Goal: Task Accomplishment & Management: Use online tool/utility

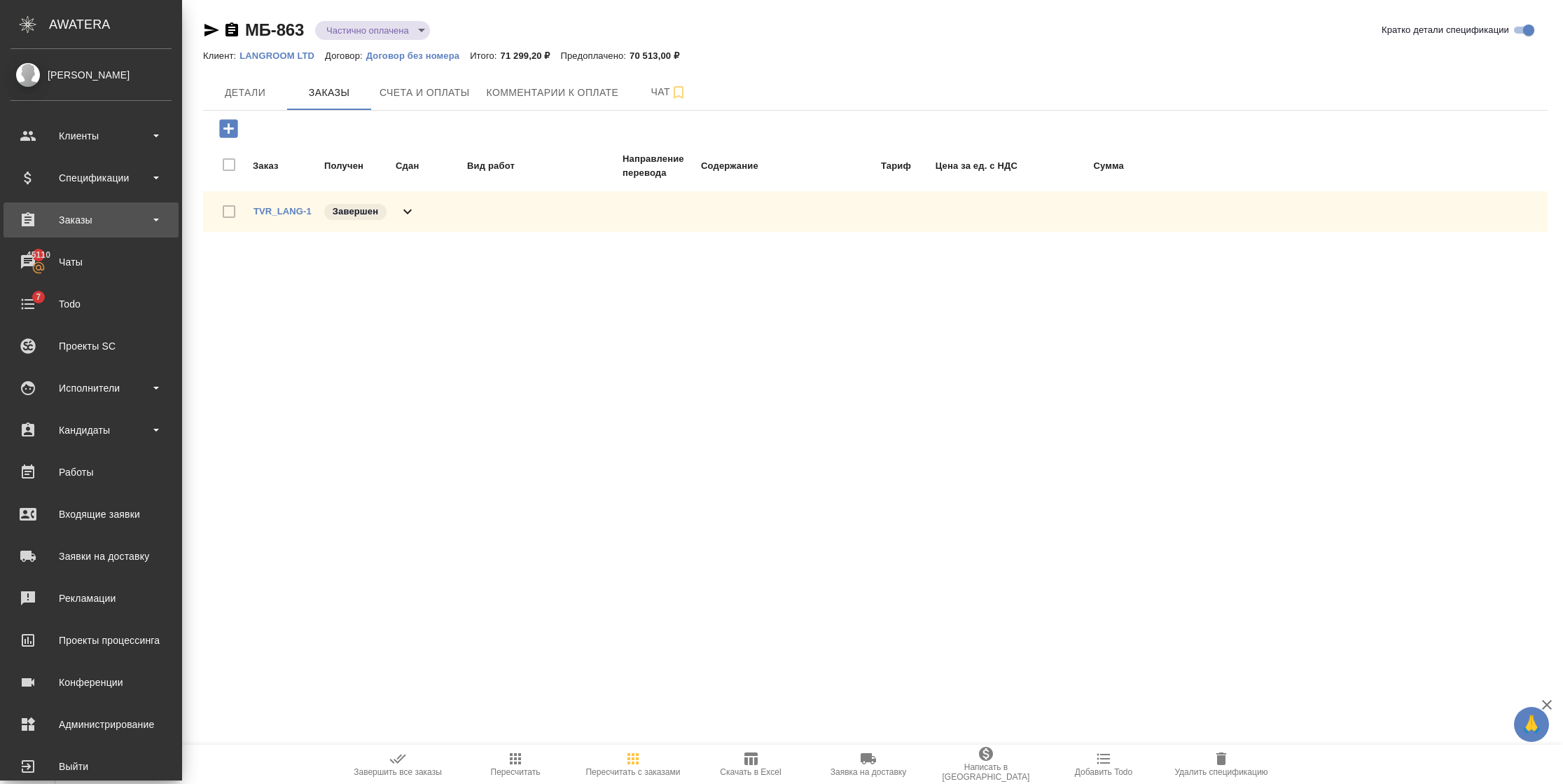
click at [85, 210] on div "Заказы" at bounding box center [91, 220] width 161 height 21
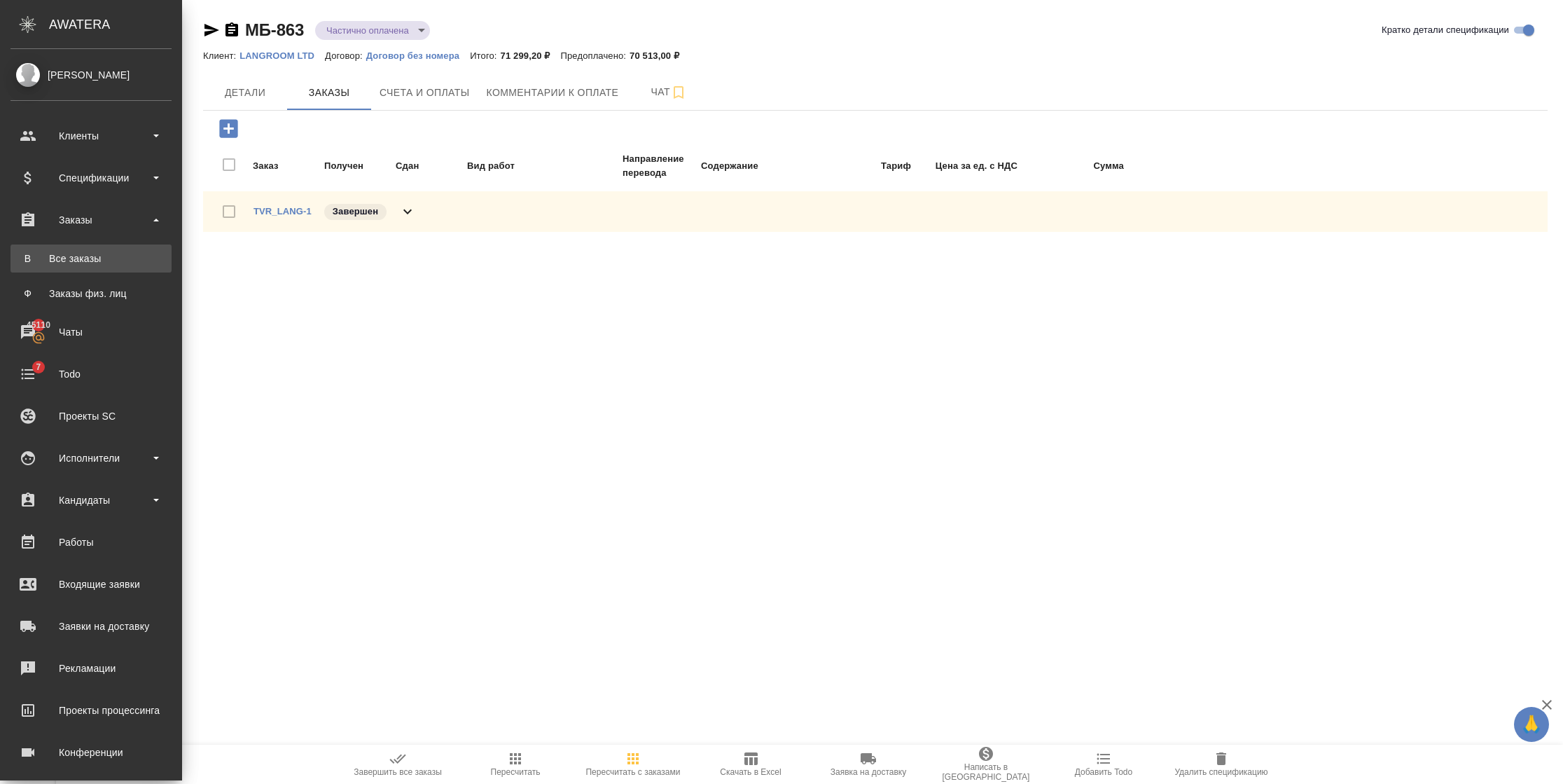
click at [82, 210] on div "Все заказы" at bounding box center [91, 259] width 147 height 14
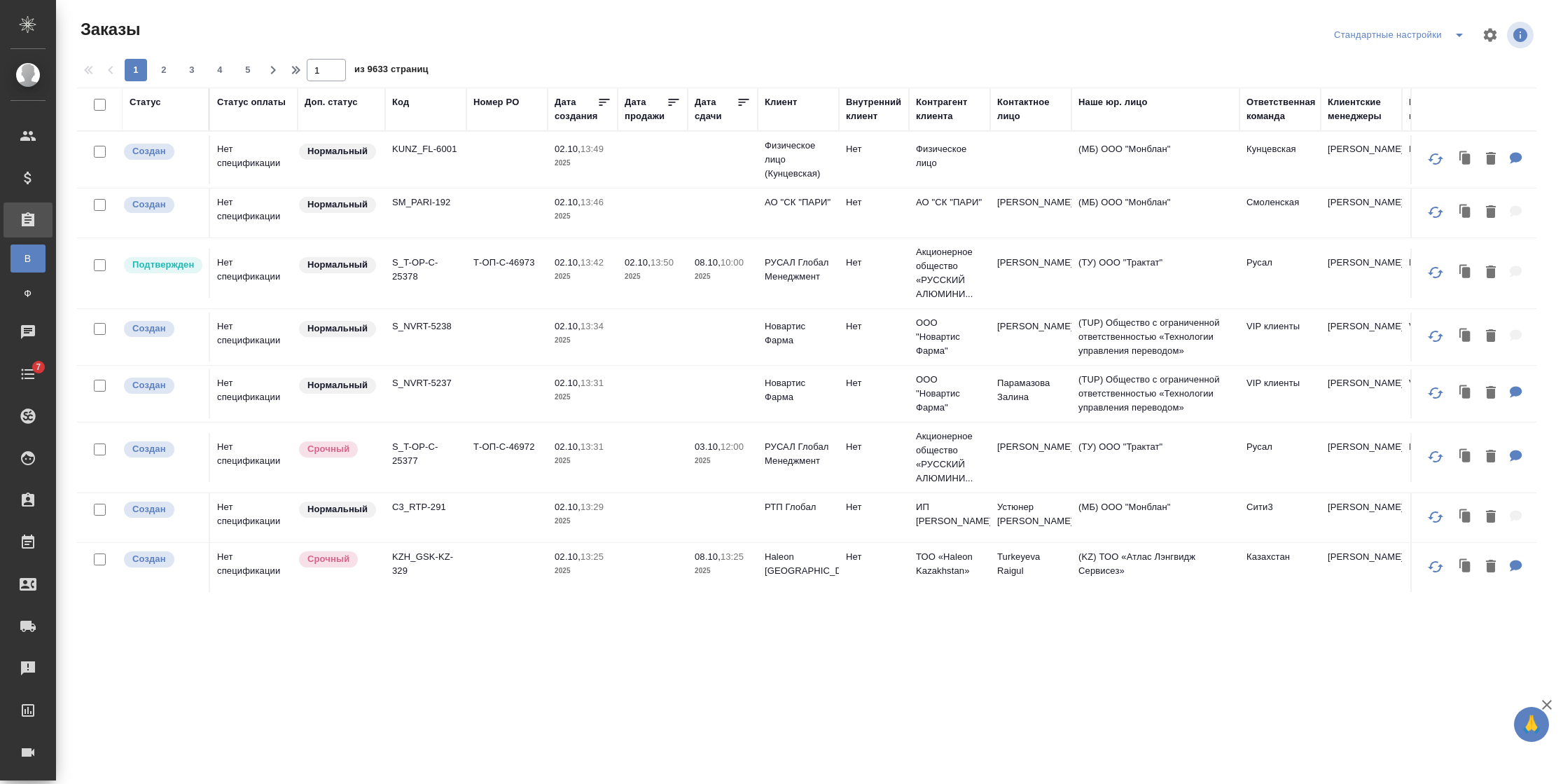
click at [409, 105] on div "Код" at bounding box center [400, 103] width 17 height 14
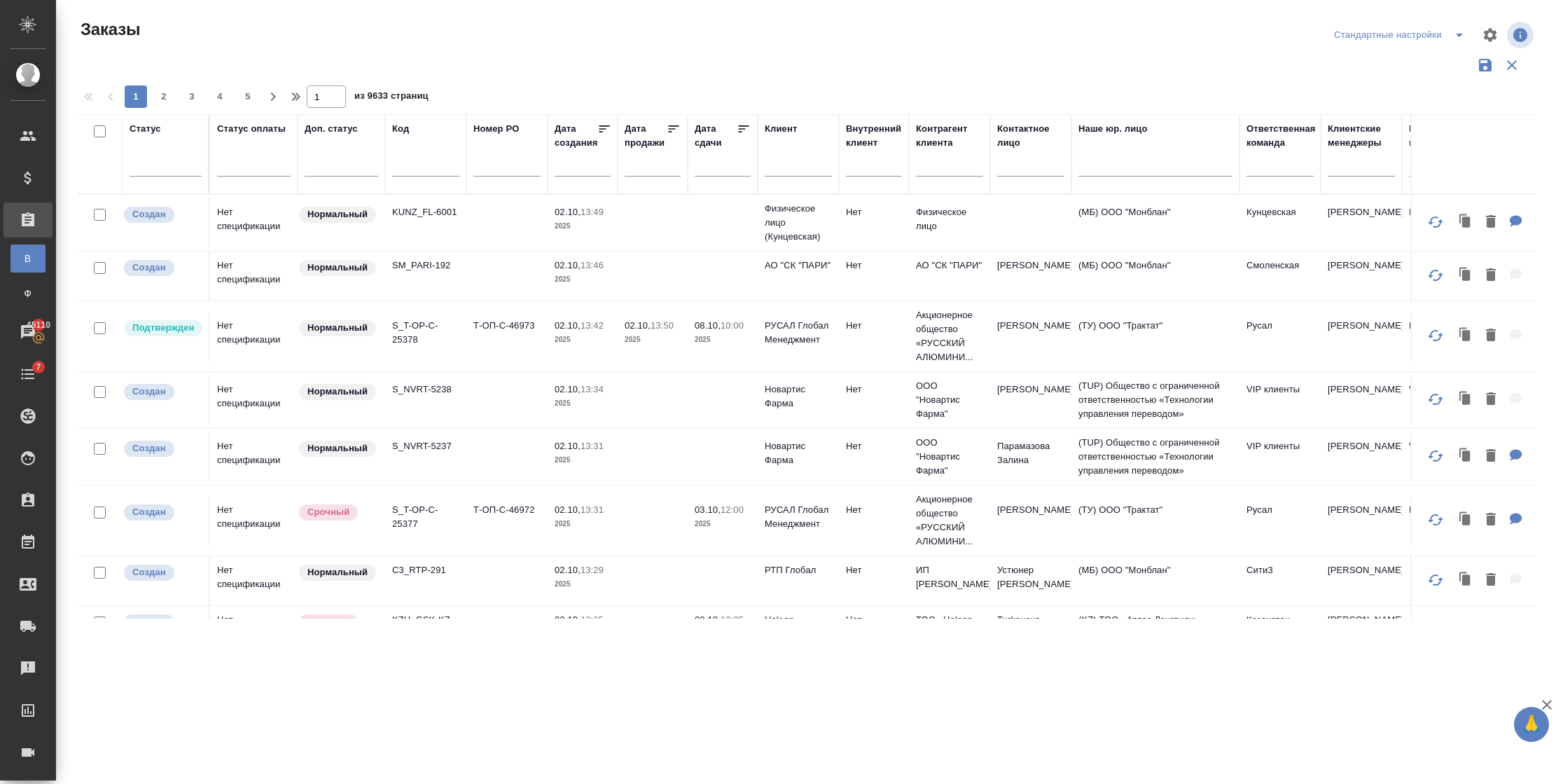
click at [418, 169] on input "text" at bounding box center [425, 167] width 68 height 18
paste input "vm_AwA-1850"
type input "vm_AwA-1850"
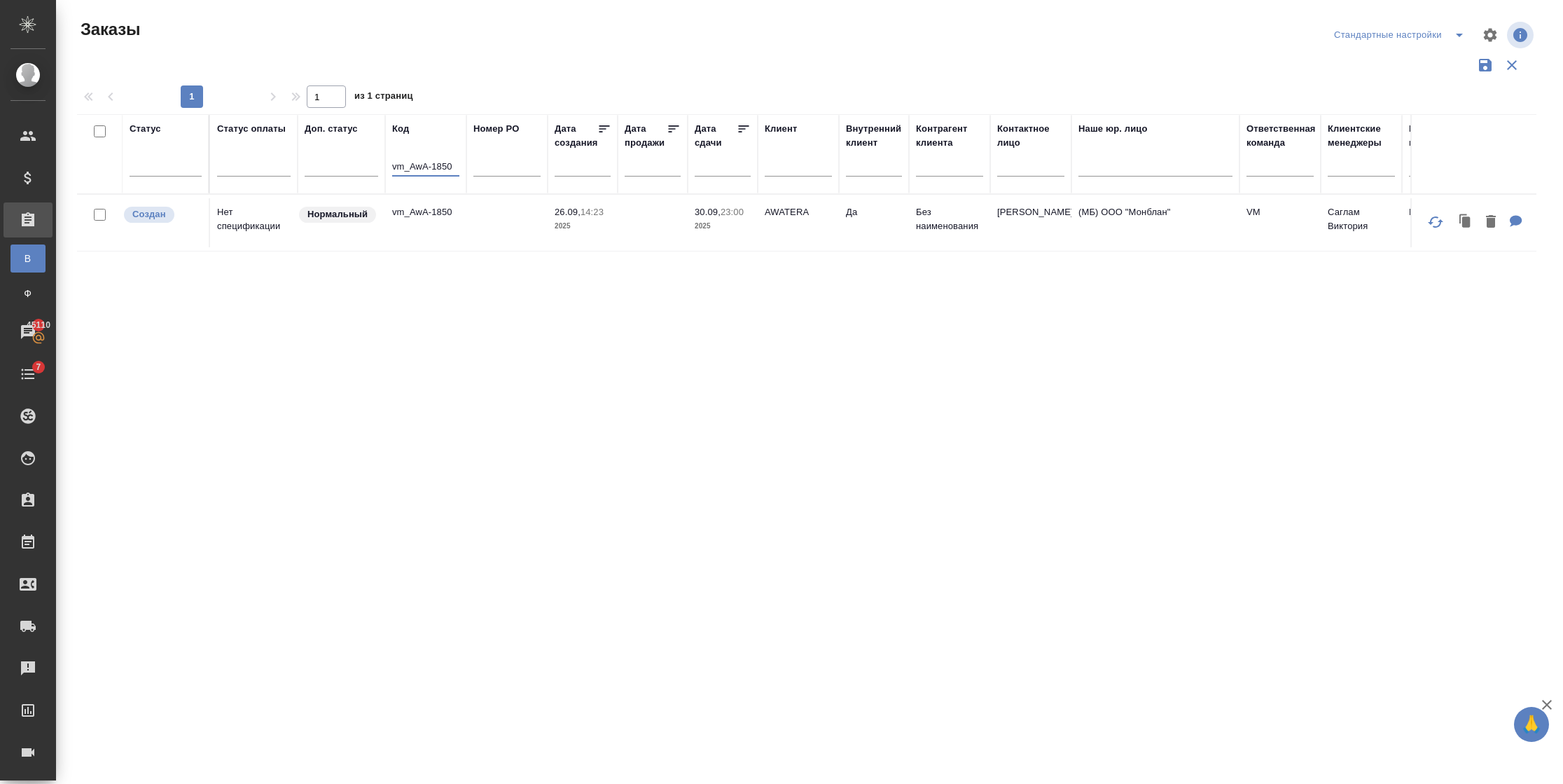
click at [438, 210] on td "vm_AwA-1850" at bounding box center [425, 223] width 82 height 49
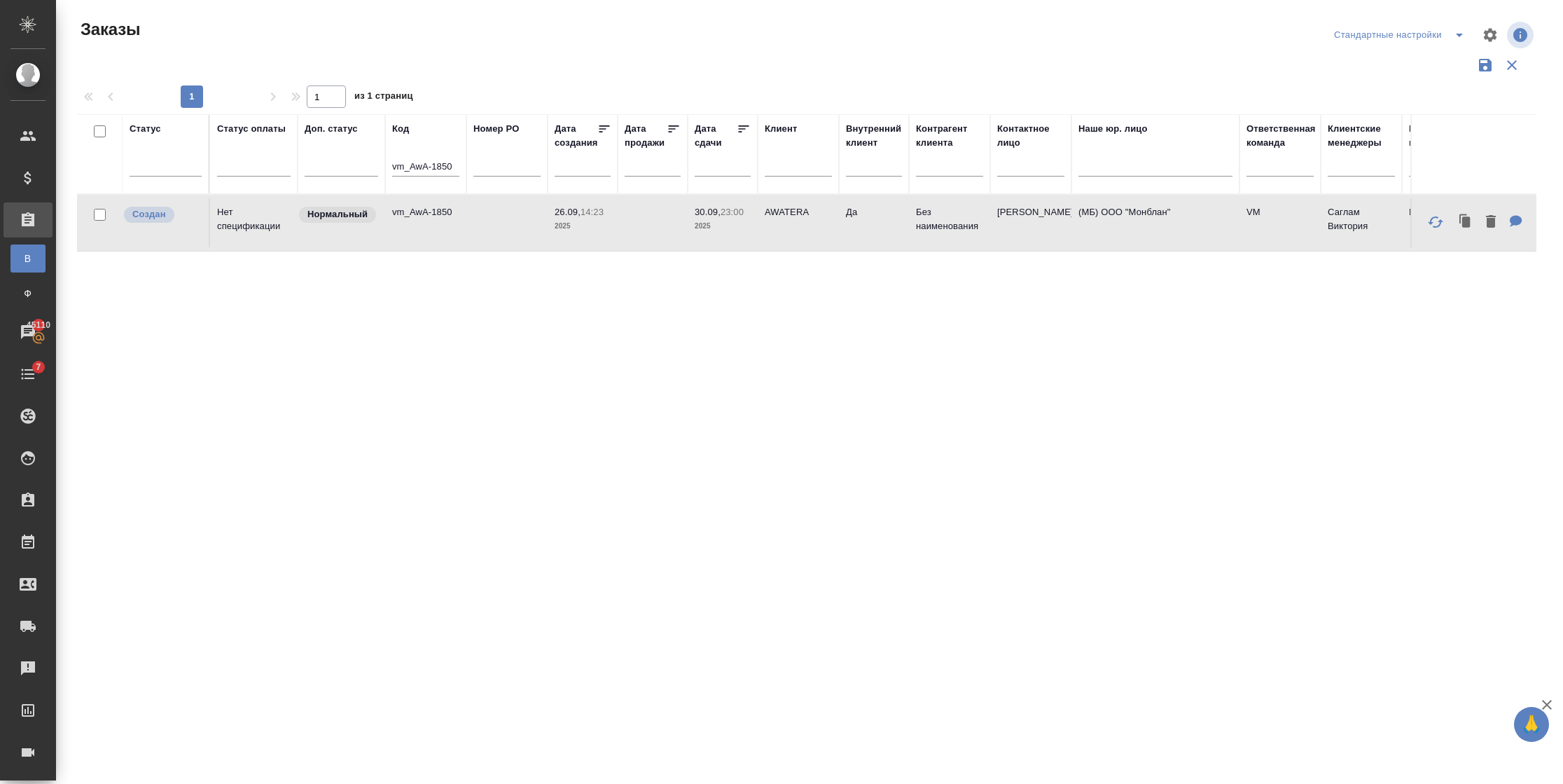
click at [438, 210] on td "vm_AwA-1850" at bounding box center [425, 223] width 82 height 49
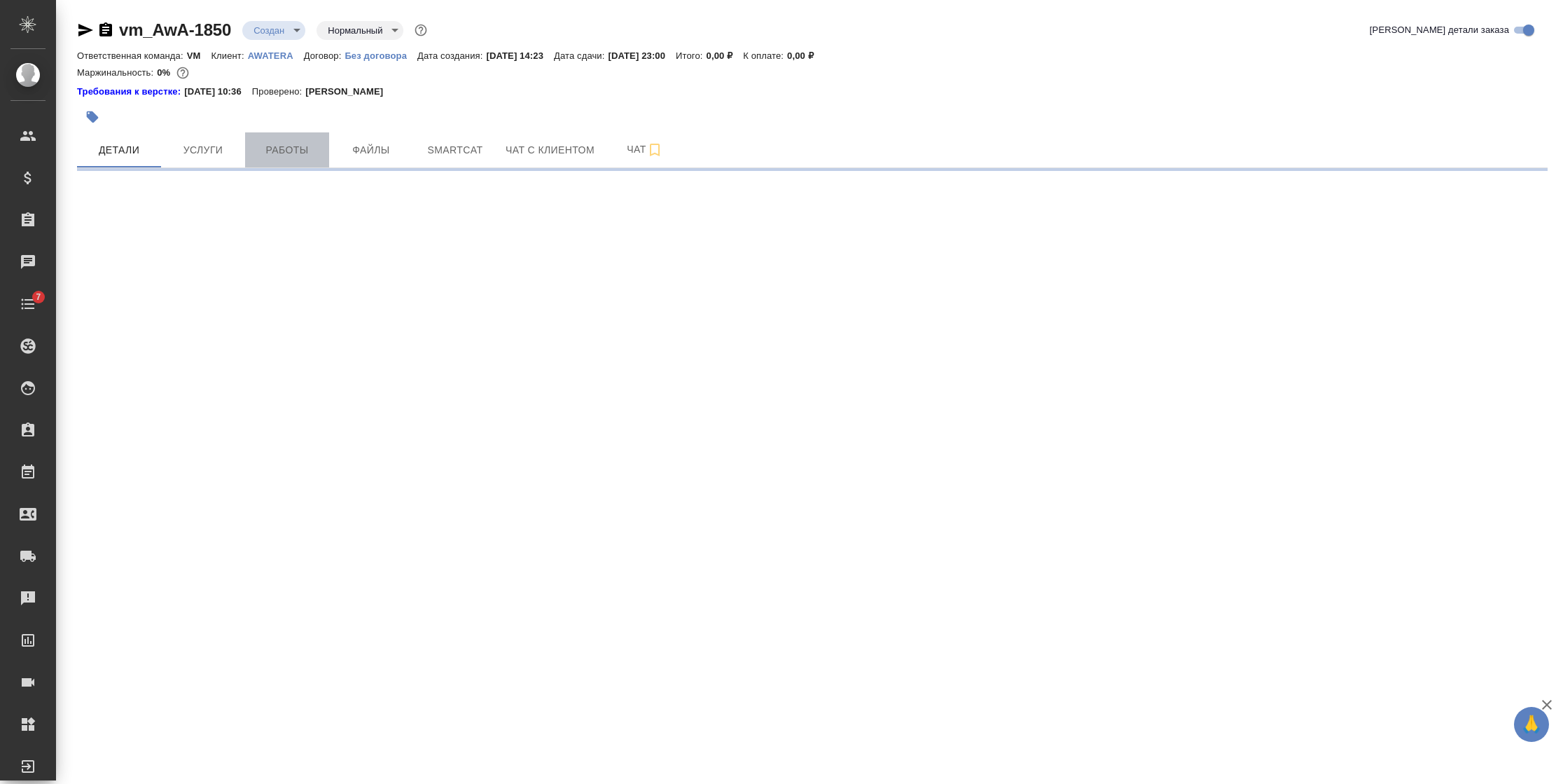
click at [296, 154] on span "Работы" at bounding box center [287, 150] width 68 height 18
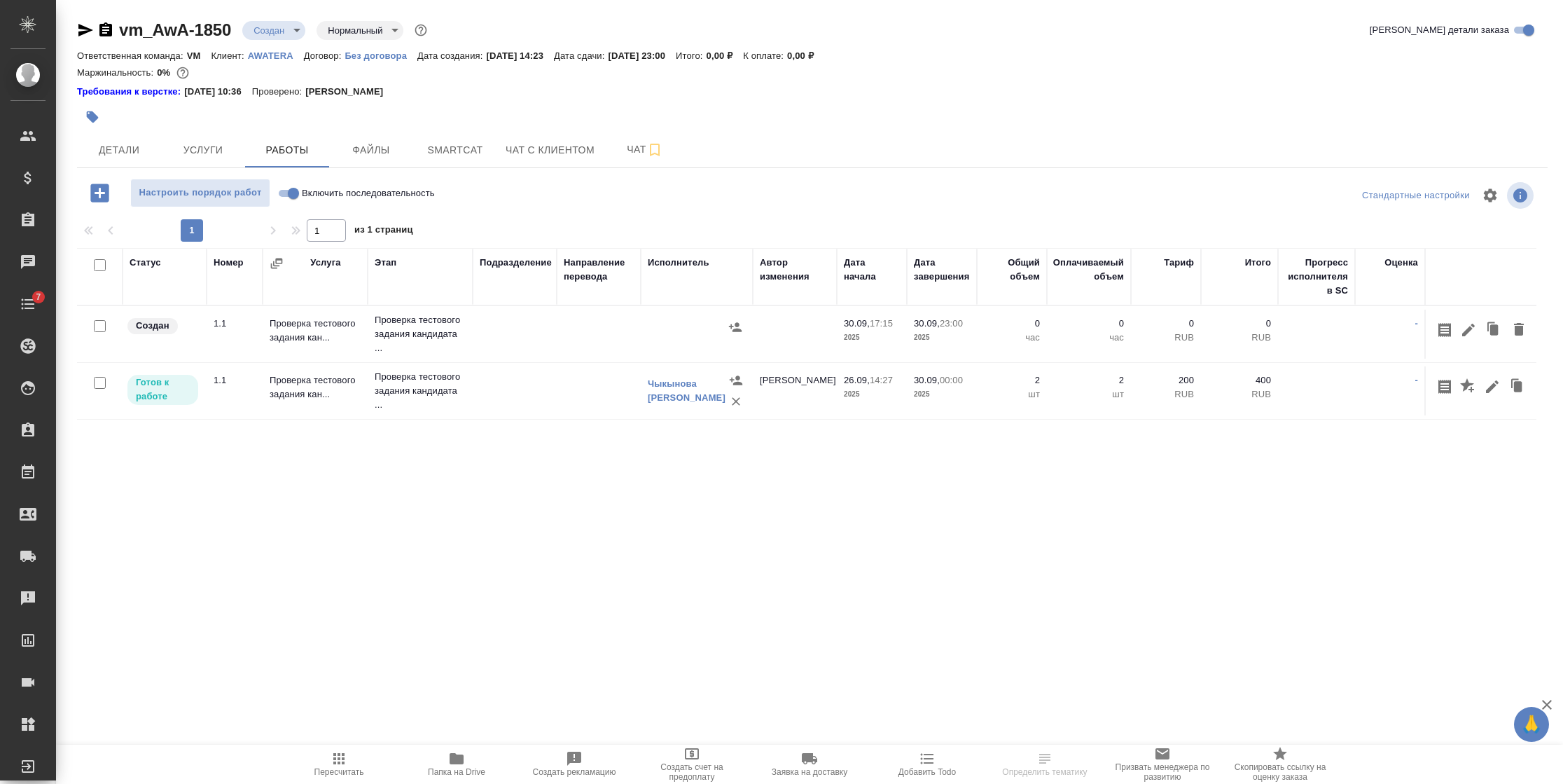
click at [696, 471] on div "Статус Номер Услуга Этап Подразделение Направление перевода Исполнитель Автор и…" at bounding box center [807, 405] width 1460 height 315
click at [1465, 331] on icon "button" at bounding box center [1468, 330] width 12 height 12
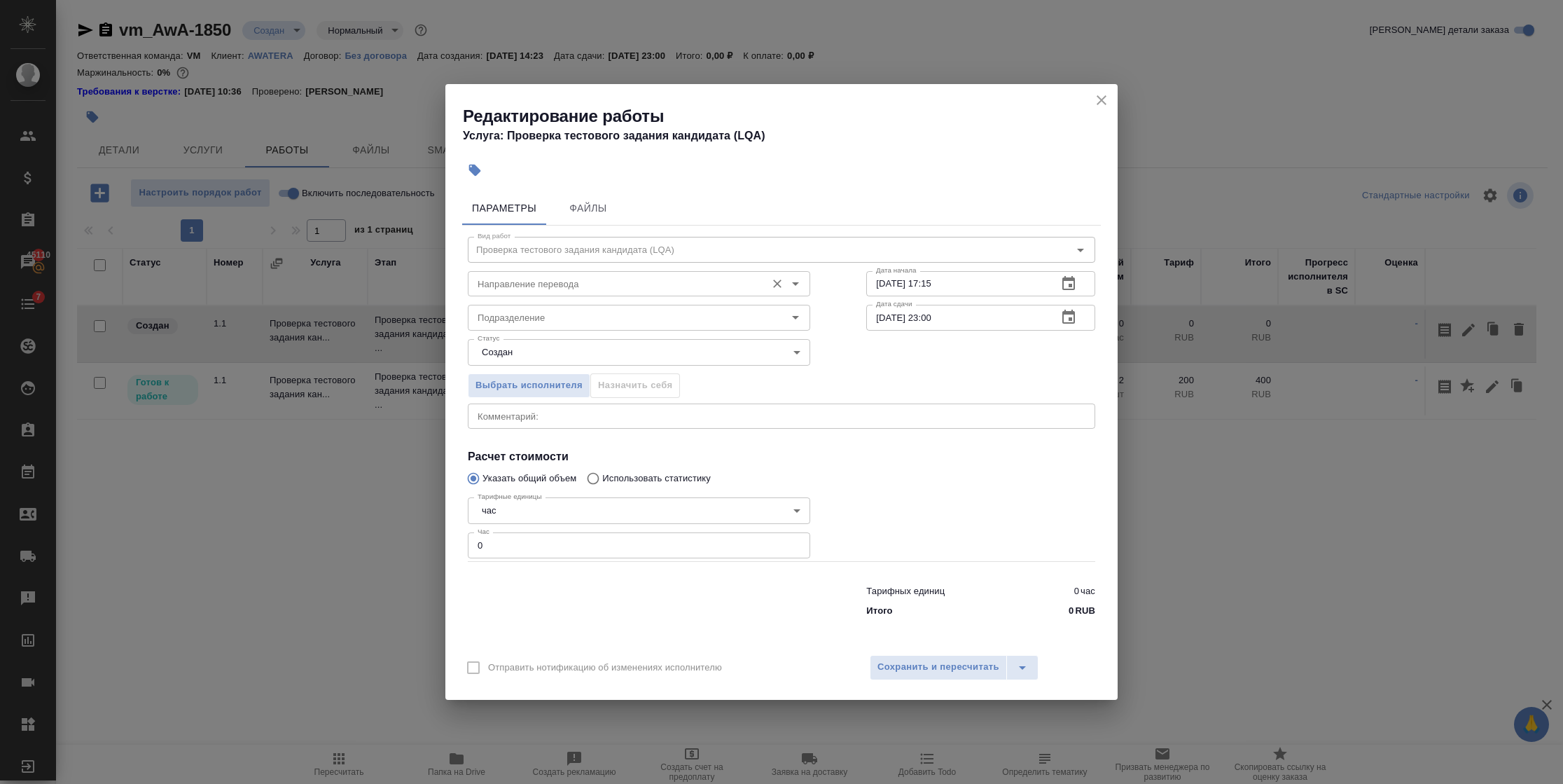
click at [575, 287] on input "Направление перевода" at bounding box center [615, 283] width 287 height 17
click at [1102, 92] on icon "close" at bounding box center [1102, 100] width 17 height 17
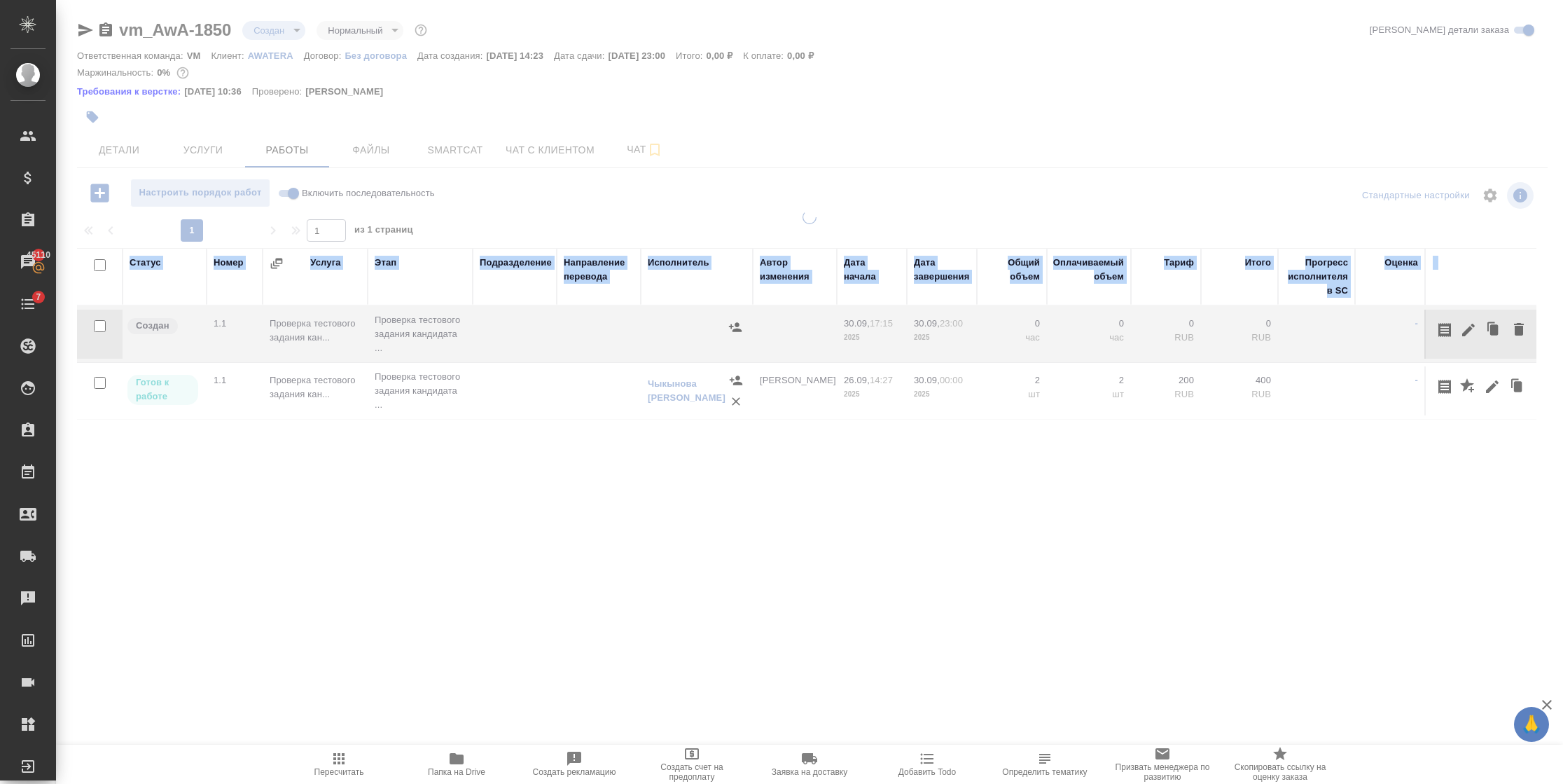
click at [1102, 92] on div at bounding box center [810, 299] width 1507 height 599
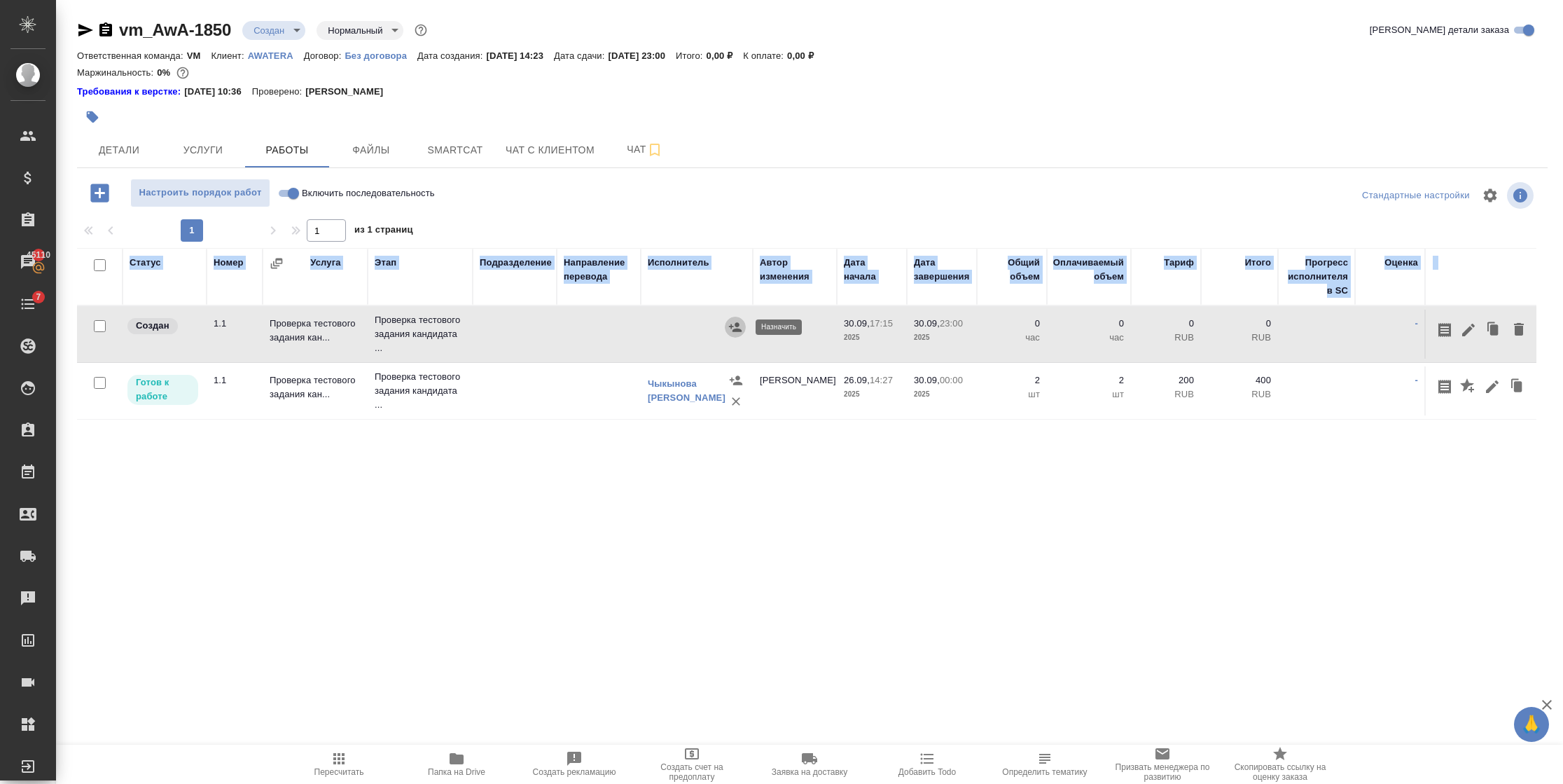
click at [739, 329] on icon "button" at bounding box center [735, 326] width 12 height 9
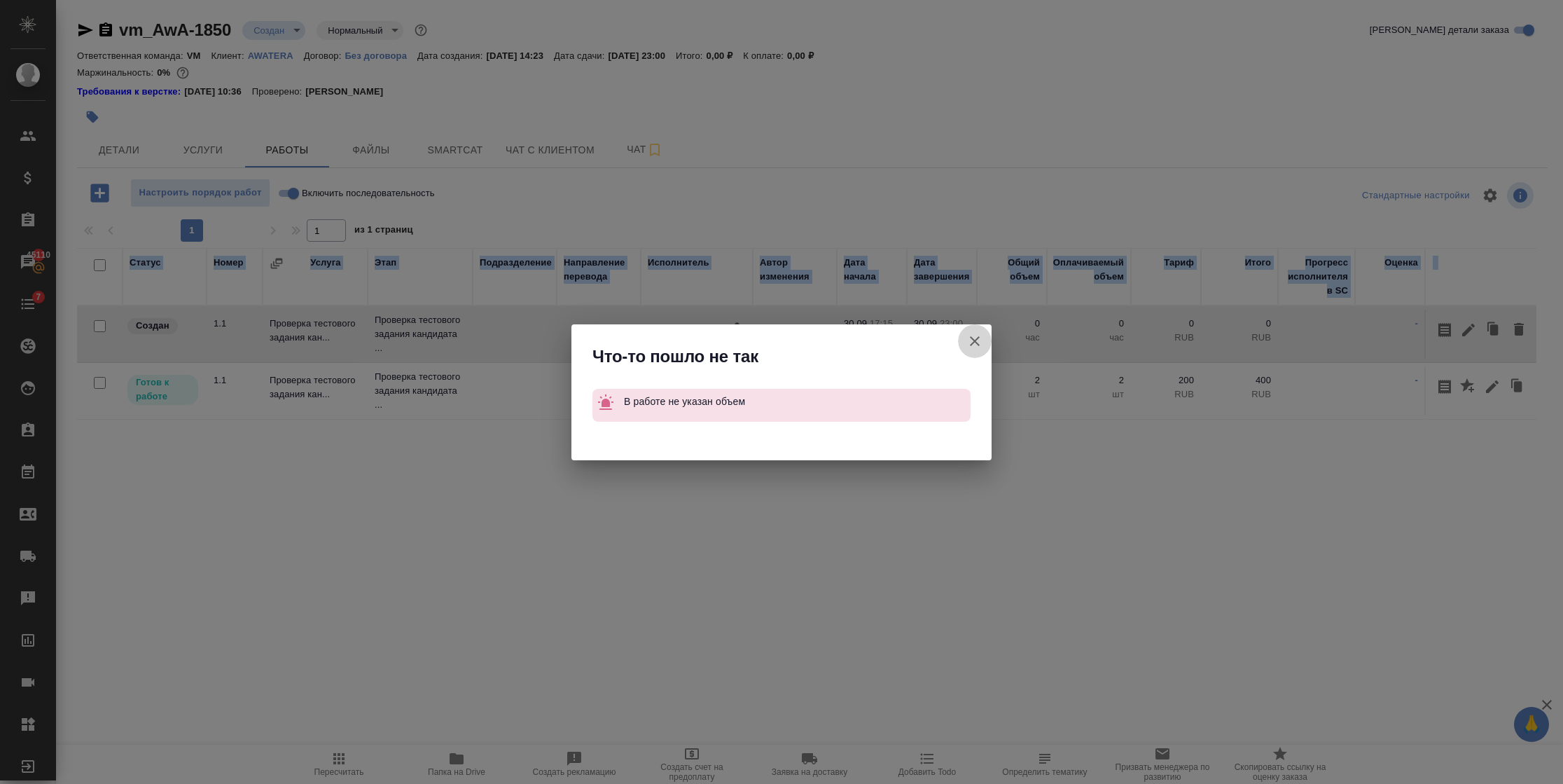
click at [972, 338] on icon "button" at bounding box center [974, 340] width 10 height 10
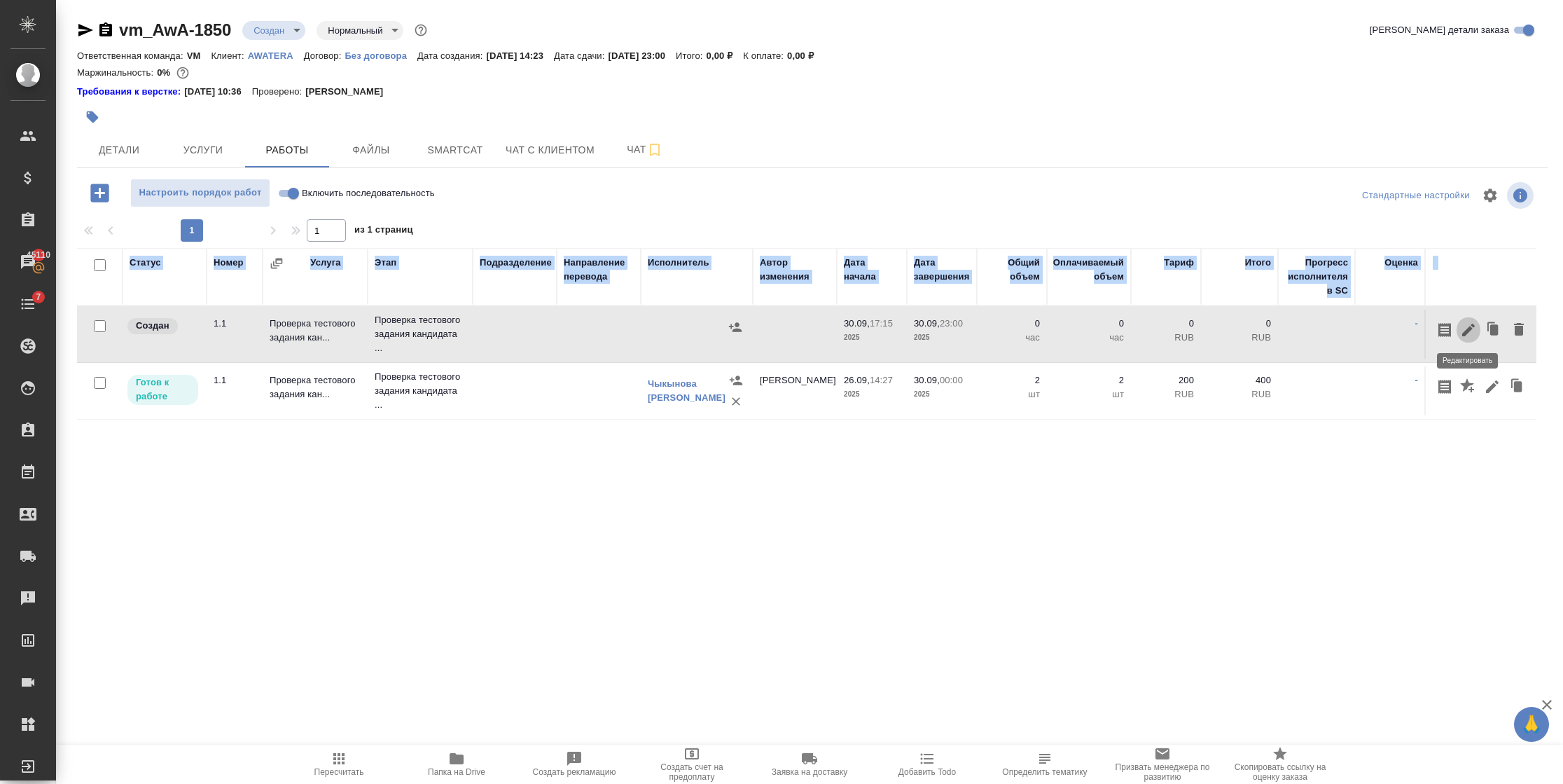
click at [1472, 328] on icon "button" at bounding box center [1468, 330] width 17 height 17
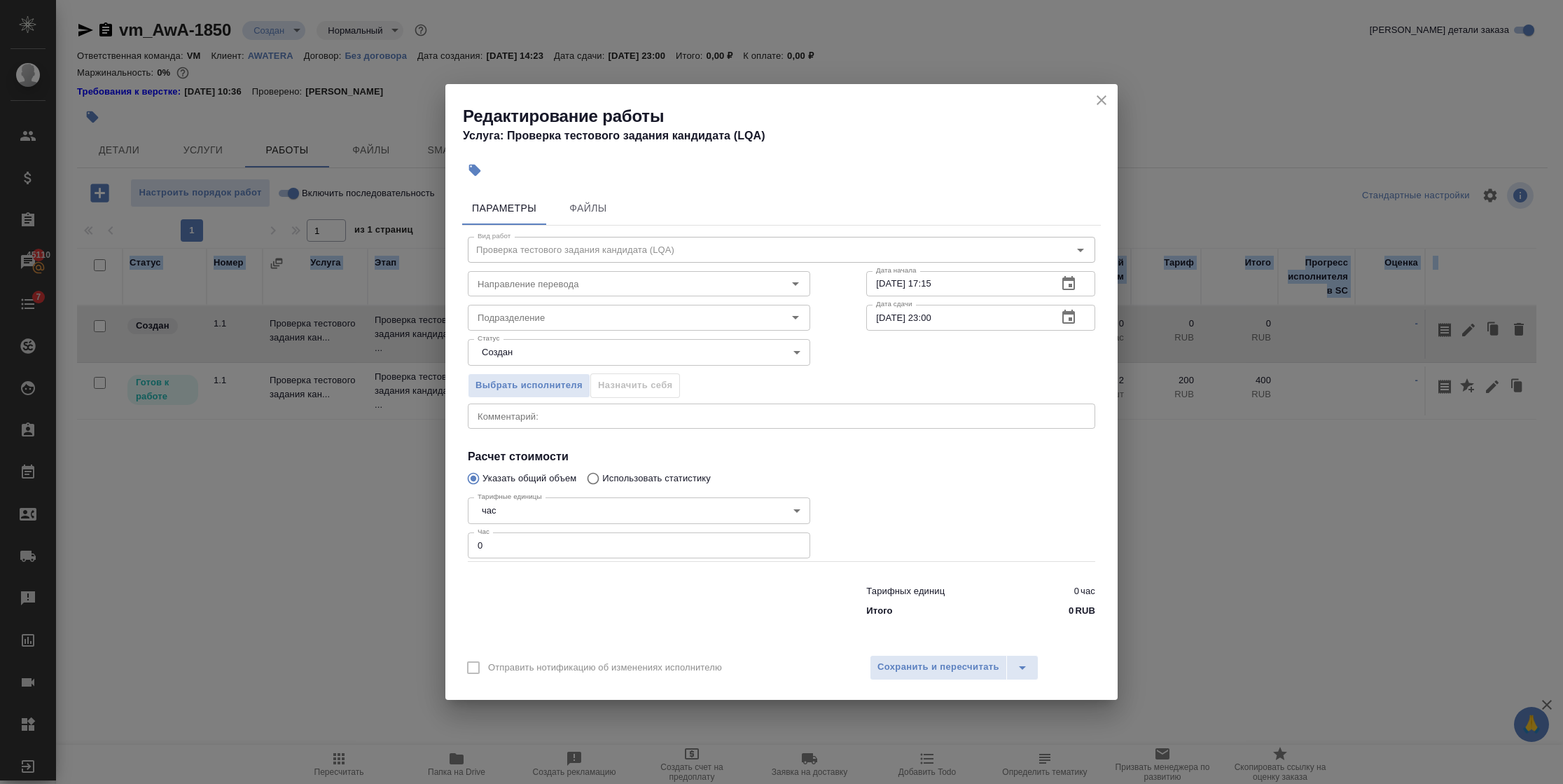
click at [515, 502] on body "🙏 .cls-1 fill:#fff; AWATERA Semenets Irina Клиенты Спецификации Заказы 45110 Ча…" at bounding box center [782, 392] width 1563 height 784
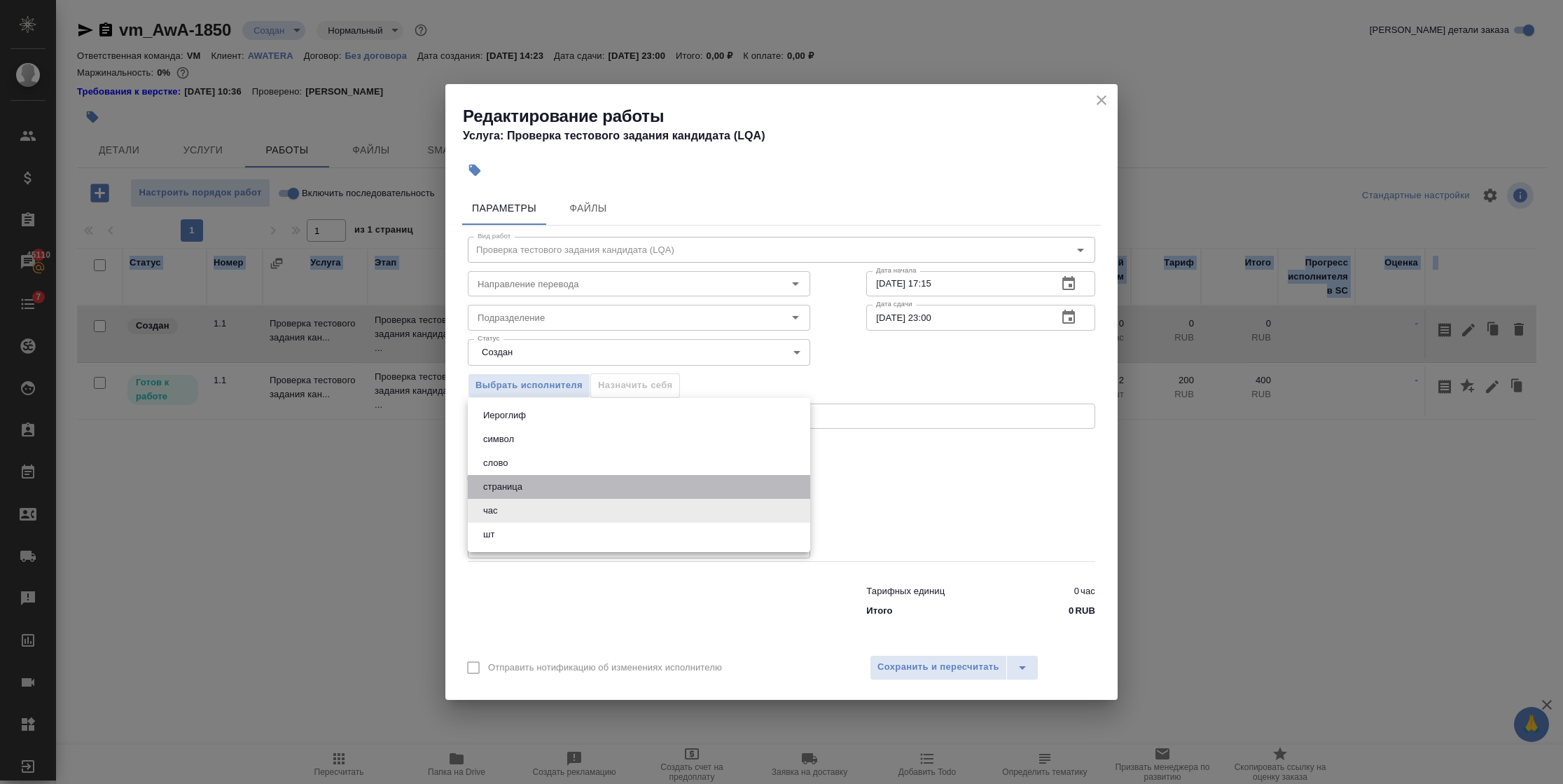
click at [503, 481] on button "страница" at bounding box center [503, 487] width 47 height 16
type input "5a8b1489cc6b4906c91bfdb2"
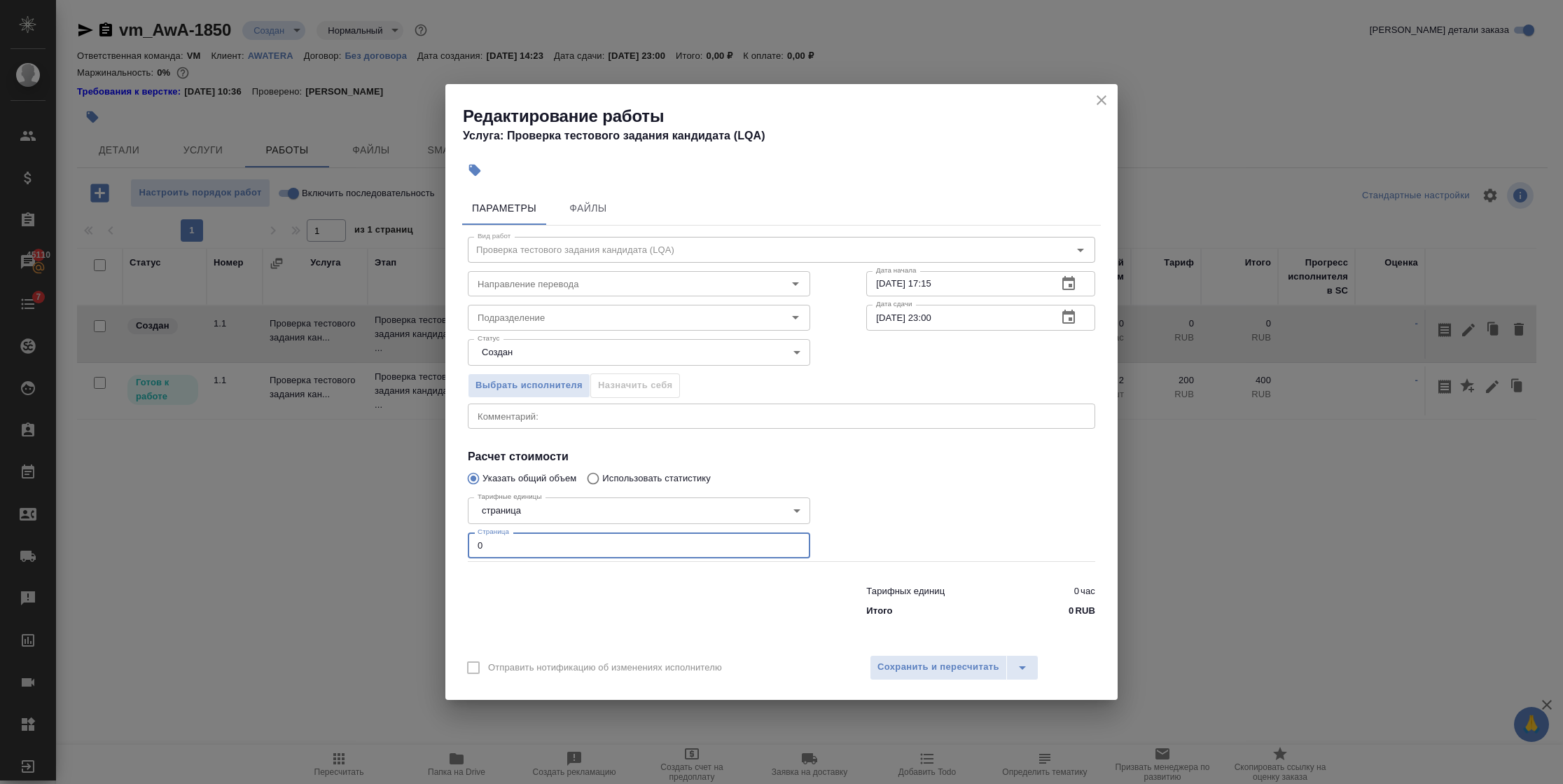
drag, startPoint x: 586, startPoint y: 547, endPoint x: 402, endPoint y: 526, distance: 185.2
click at [404, 526] on div "Редактирование работы Услуга: Проверка тестового задания кандидата (LQA) Параме…" at bounding box center [782, 392] width 1563 height 784
click at [481, 544] on input "1" at bounding box center [639, 545] width 342 height 25
drag, startPoint x: 493, startPoint y: 544, endPoint x: 461, endPoint y: 547, distance: 32.1
click at [461, 547] on div "Тарифные единицы страница 5a8b1489cc6b4906c91bfdb2 Тарифные единицы Страница 1 …" at bounding box center [639, 526] width 398 height 125
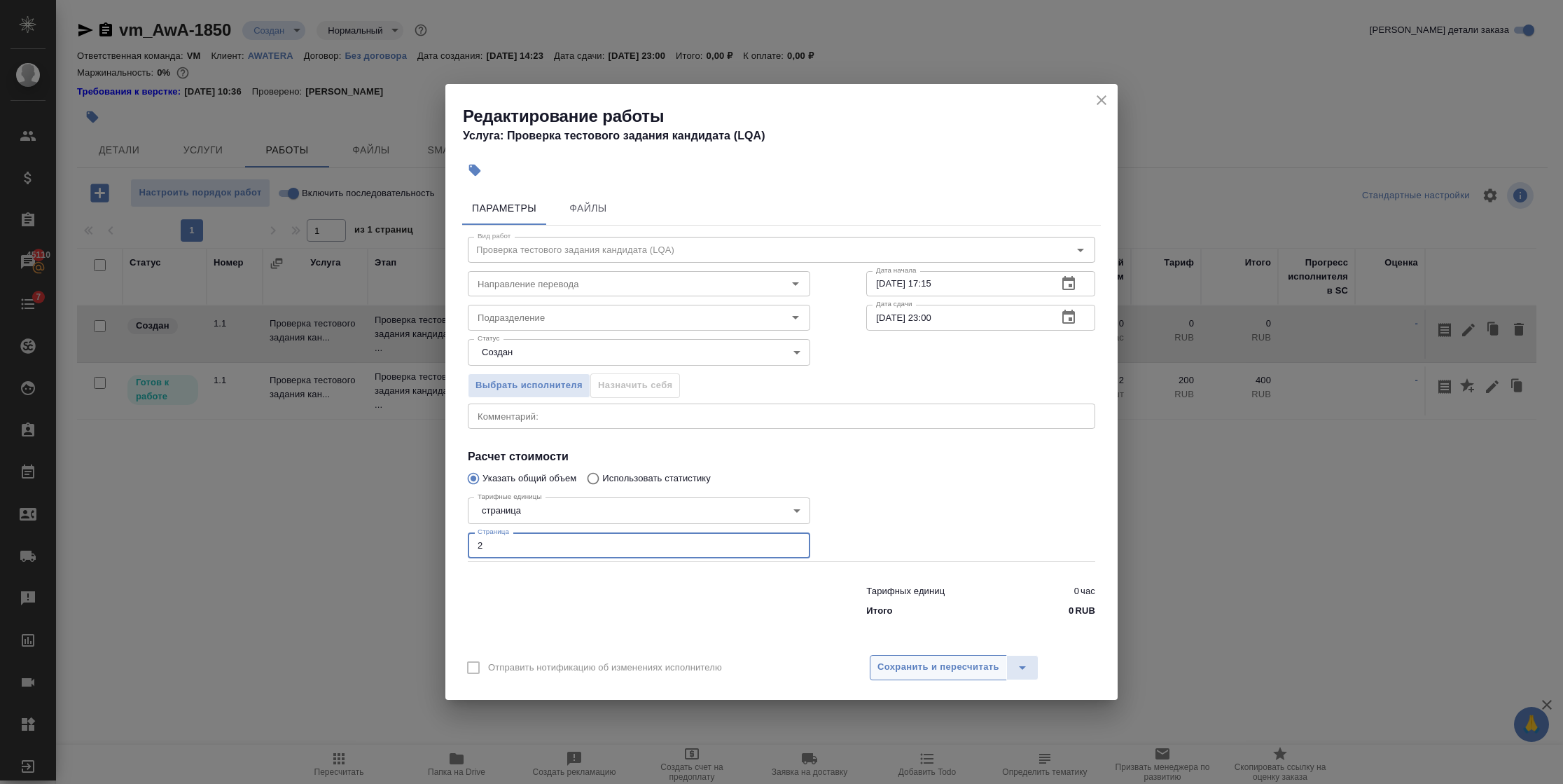
type input "2"
click at [926, 666] on span "Сохранить и пересчитать" at bounding box center [939, 666] width 122 height 16
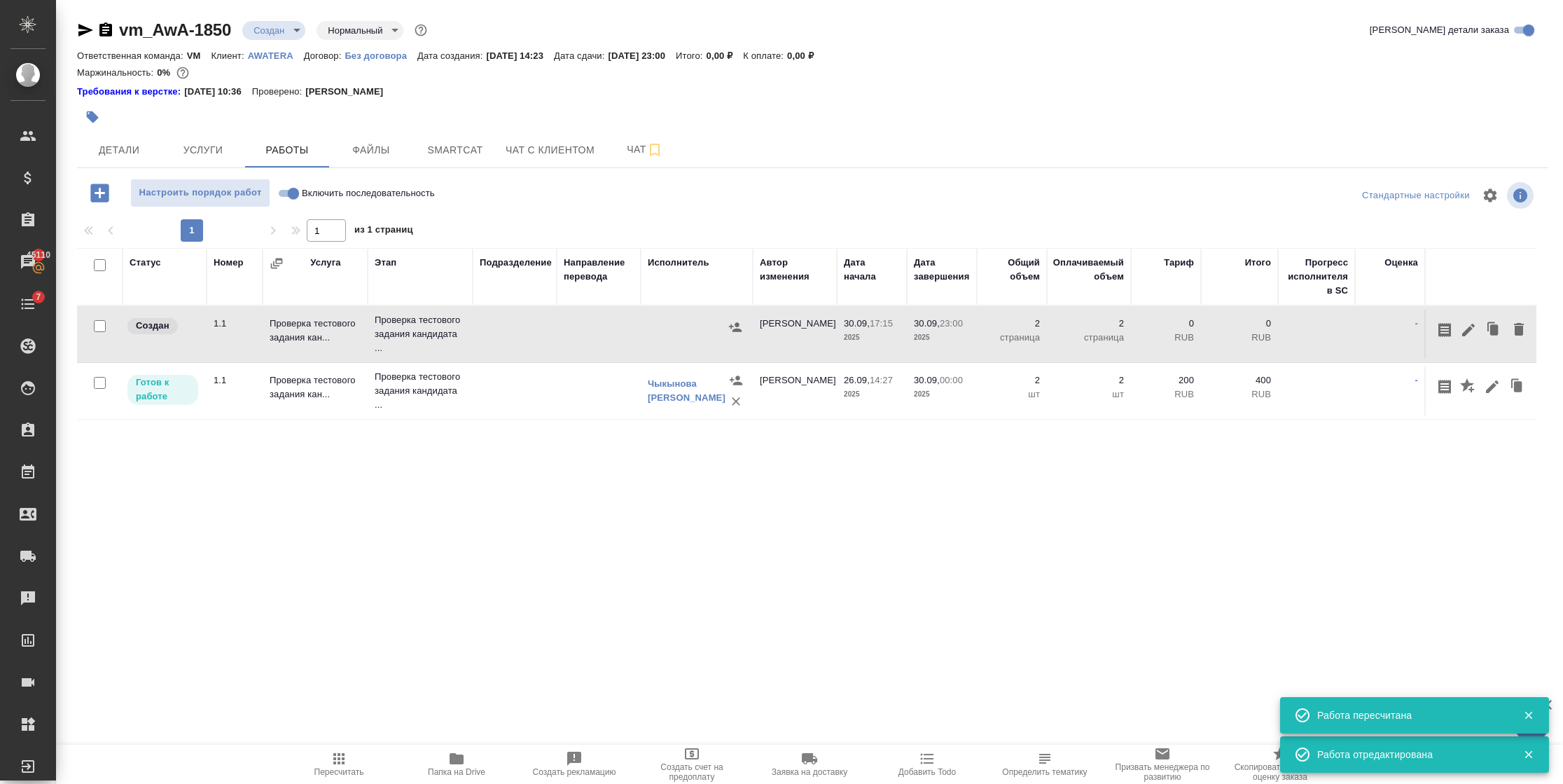
click at [1467, 326] on icon "button" at bounding box center [1468, 330] width 17 height 17
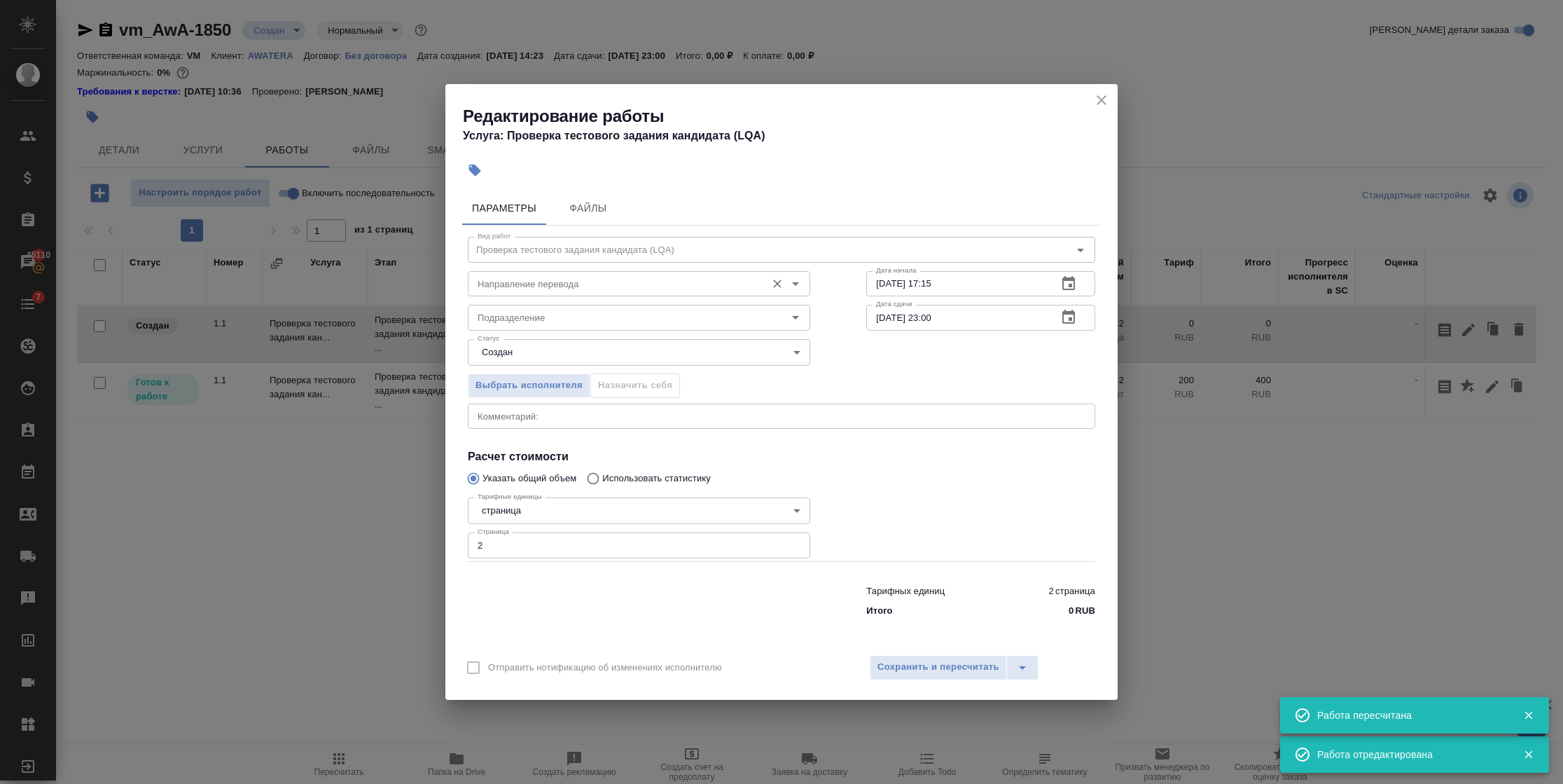
click at [577, 291] on input "Направление перевода" at bounding box center [615, 283] width 287 height 17
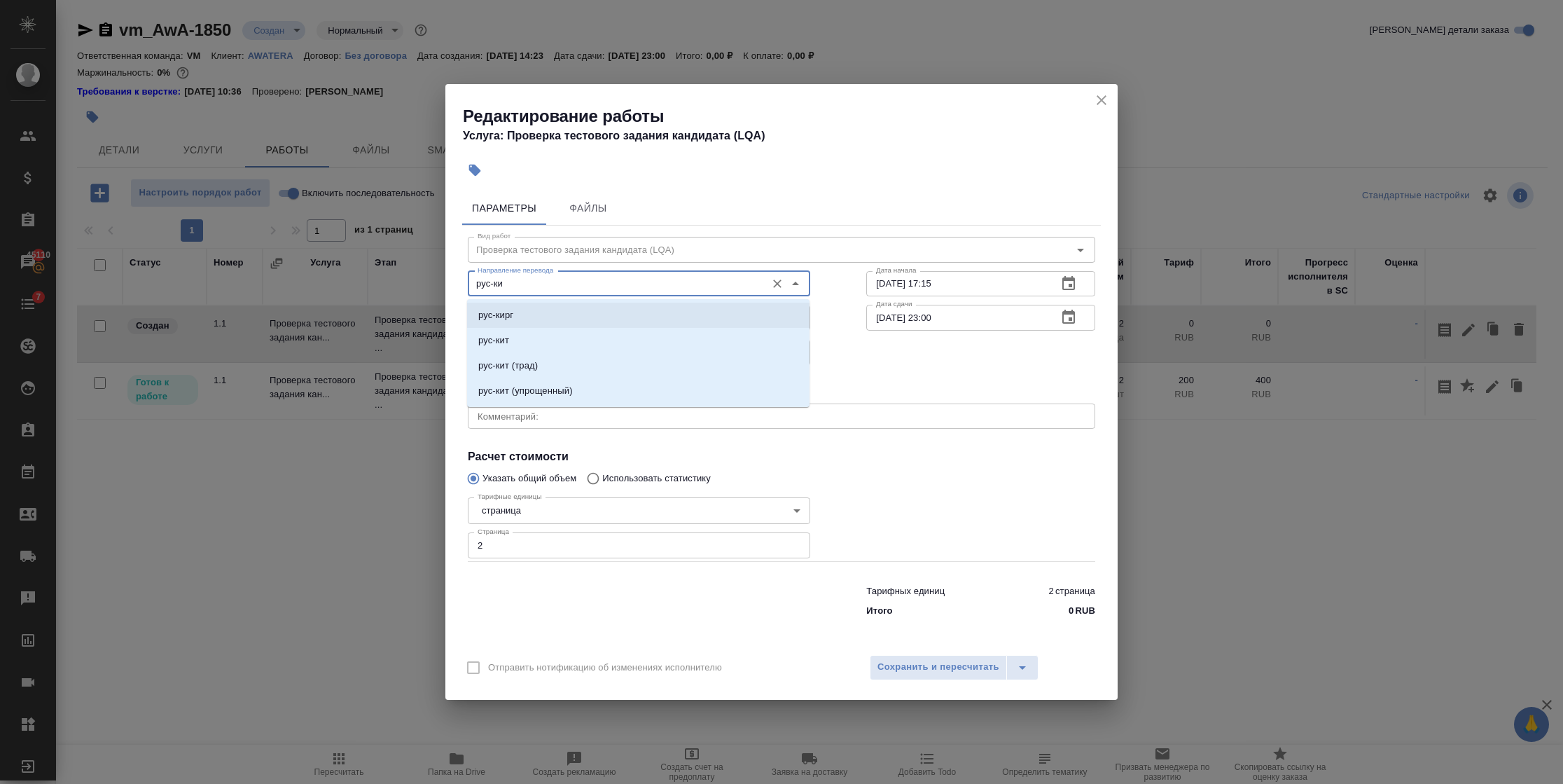
click at [552, 310] on li "рус-кирг" at bounding box center [639, 315] width 342 height 25
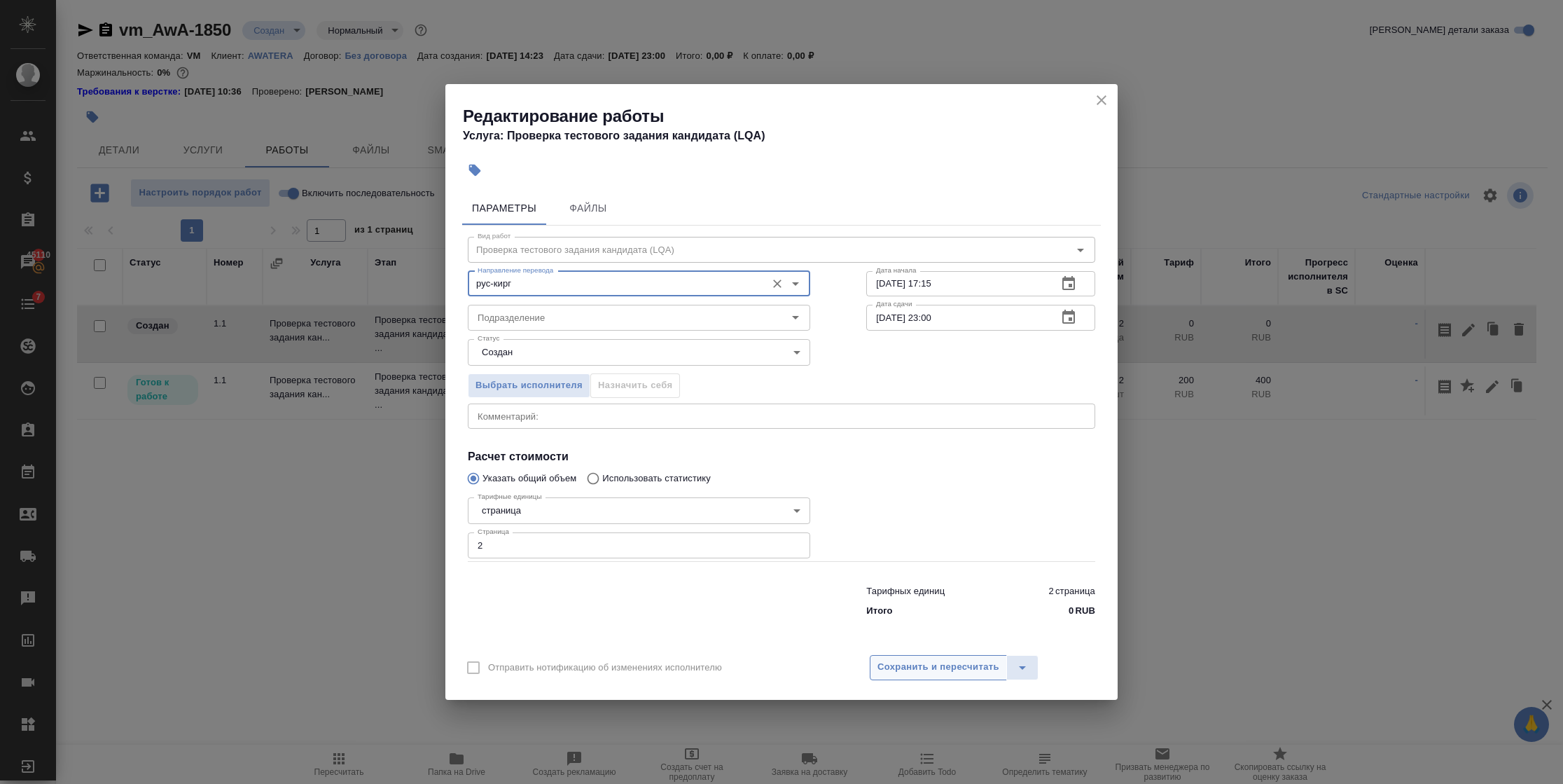
type input "рус-кирг"
click at [927, 661] on span "Сохранить и пересчитать" at bounding box center [939, 666] width 122 height 16
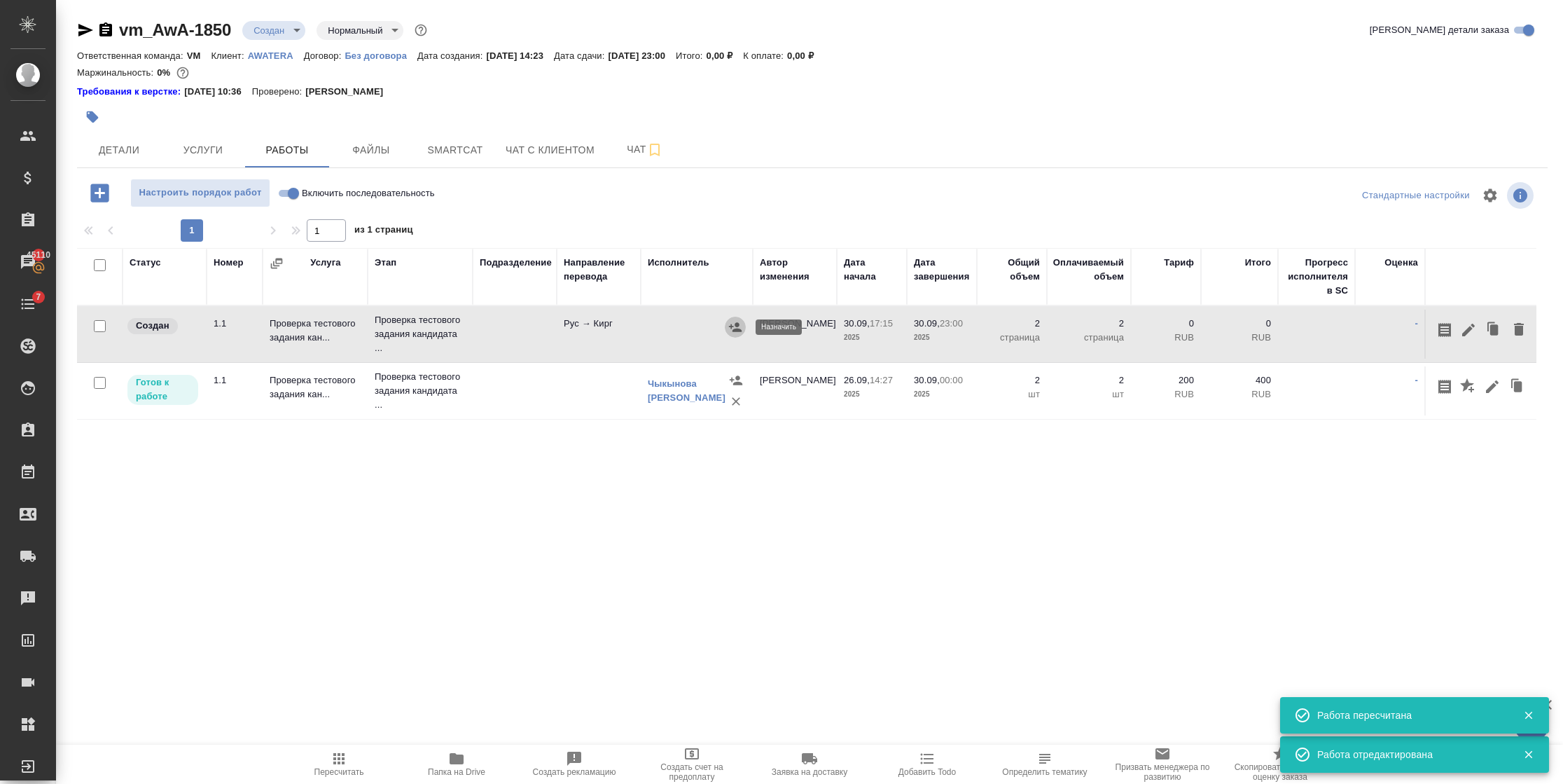
click at [740, 333] on icon "button" at bounding box center [735, 327] width 14 height 14
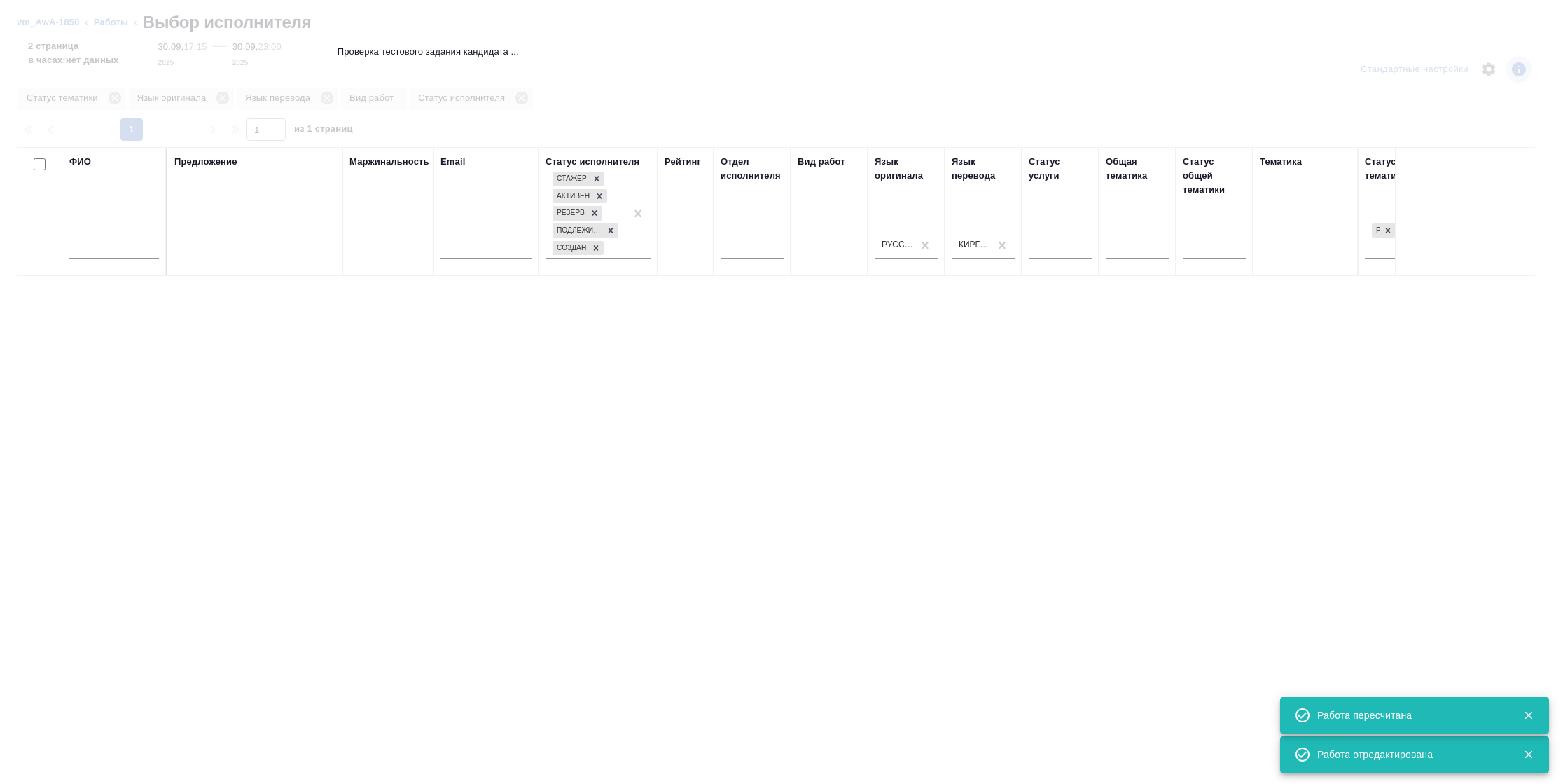
click at [132, 243] on input "text" at bounding box center [114, 250] width 89 height 18
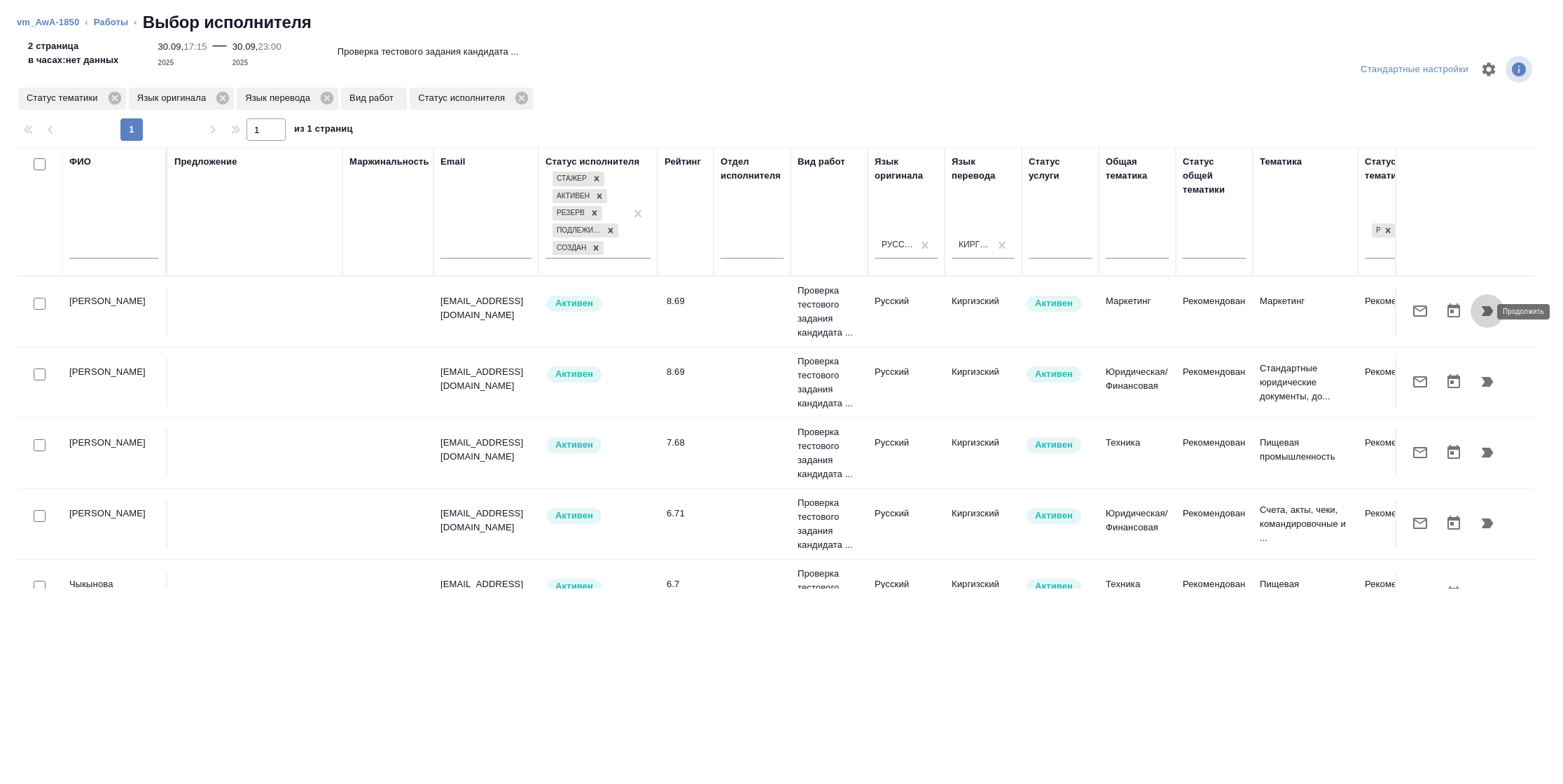
click at [1482, 311] on icon "button" at bounding box center [1488, 310] width 12 height 10
